Goal: Task Accomplishment & Management: Complete application form

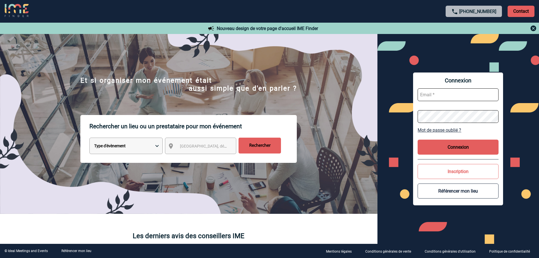
type input "fdelfondo@ime-groupe.com"
click at [442, 145] on button "Connexion" at bounding box center [458, 147] width 81 height 15
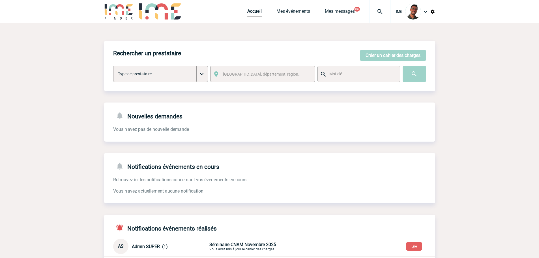
click at [384, 25] on div "Rechercher un prestataire [PERSON_NAME] un cahier des charges [PERSON_NAME] un …" at bounding box center [269, 186] width 331 height 326
click at [376, 15] on img at bounding box center [380, 11] width 20 height 7
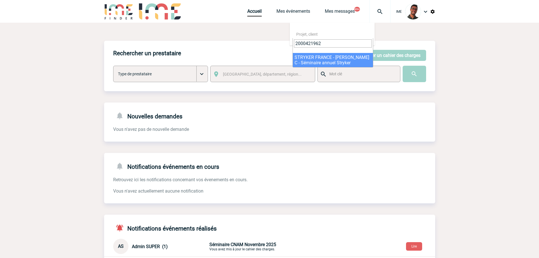
type input "2000421962"
select select "21463"
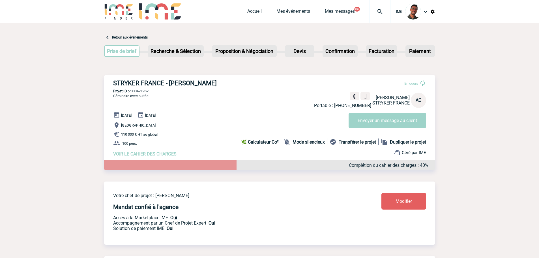
click at [147, 156] on span "VOIR LE CAHIER DES CHARGES" at bounding box center [144, 153] width 63 height 5
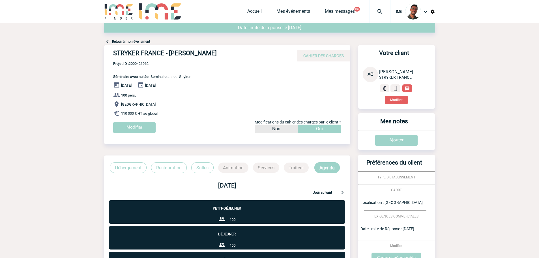
click at [128, 42] on link "Retour à mon événement" at bounding box center [131, 42] width 38 height 4
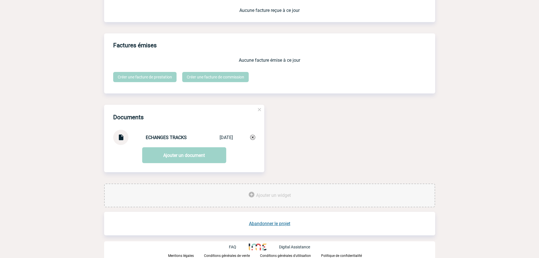
scroll to position [495, 0]
click at [275, 222] on link "Abandonner le projet" at bounding box center [269, 223] width 41 height 5
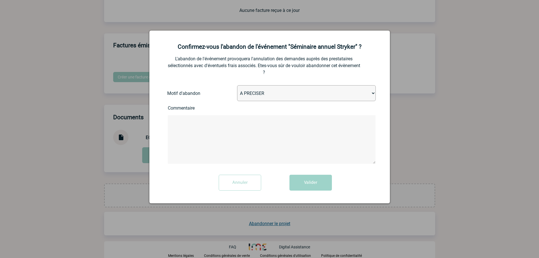
click at [275, 95] on select "A PRECISER Projet annulé Projet reporté Evénement organisé en interne A fait ap…" at bounding box center [306, 93] width 139 height 16
click at [237, 85] on select "A PRECISER Projet annulé Projet reporté Evénement organisé en interne A fait ap…" at bounding box center [306, 93] width 139 height 16
click at [291, 91] on select "A PRECISER Projet annulé Projet reporté Evénement organisé en interne A fait ap…" at bounding box center [306, 93] width 139 height 16
select select "ABANDON_PROJET_05"
click at [237, 85] on select "A PRECISER Projet annulé Projet reporté Evénement organisé en interne A fait ap…" at bounding box center [306, 93] width 139 height 16
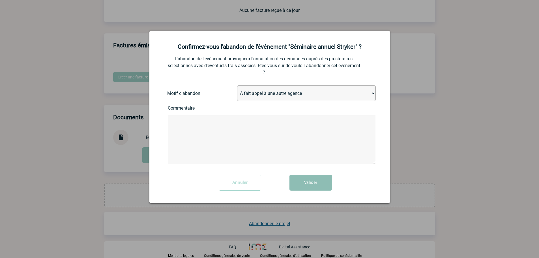
click at [303, 181] on button "Valider" at bounding box center [311, 183] width 42 height 16
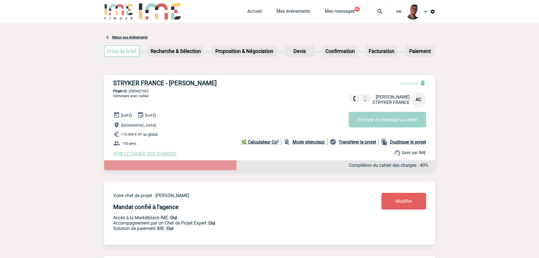
click at [391, 7] on div "IME" at bounding box center [413, 11] width 45 height 23
click at [386, 9] on img at bounding box center [380, 11] width 20 height 7
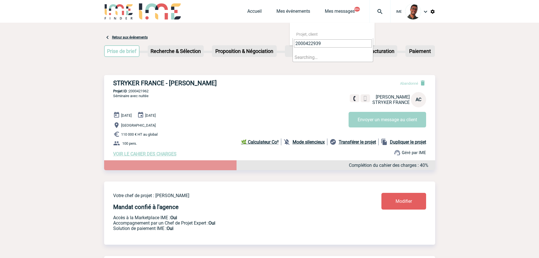
type input "2000422939"
select select "22440"
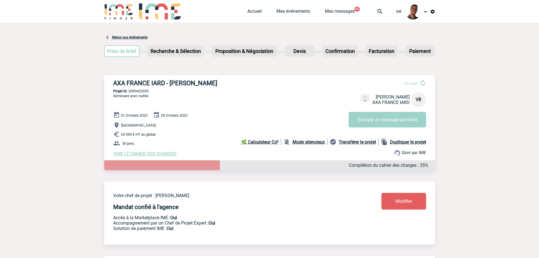
scroll to position [416, 0]
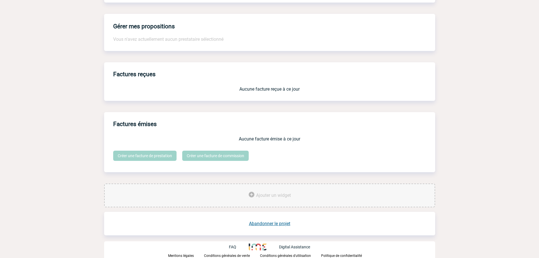
click at [268, 223] on link "Abandonner le projet" at bounding box center [269, 223] width 41 height 5
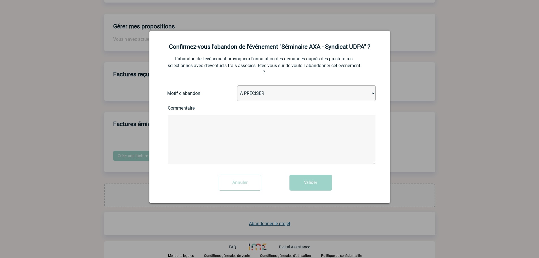
click at [246, 95] on select "A PRECISER Projet annulé Projet reporté Evénement organisé en interne A fait ap…" at bounding box center [306, 93] width 139 height 16
select select "ABANDON_PROJET_05"
click at [237, 85] on select "A PRECISER Projet annulé Projet reporté Evénement organisé en interne A fait ap…" at bounding box center [306, 93] width 139 height 16
click at [304, 183] on button "Valider" at bounding box center [311, 183] width 42 height 16
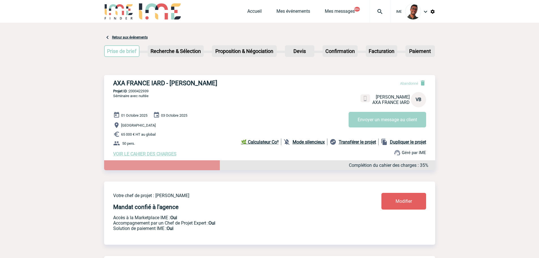
scroll to position [81, 0]
